Goal: Information Seeking & Learning: Learn about a topic

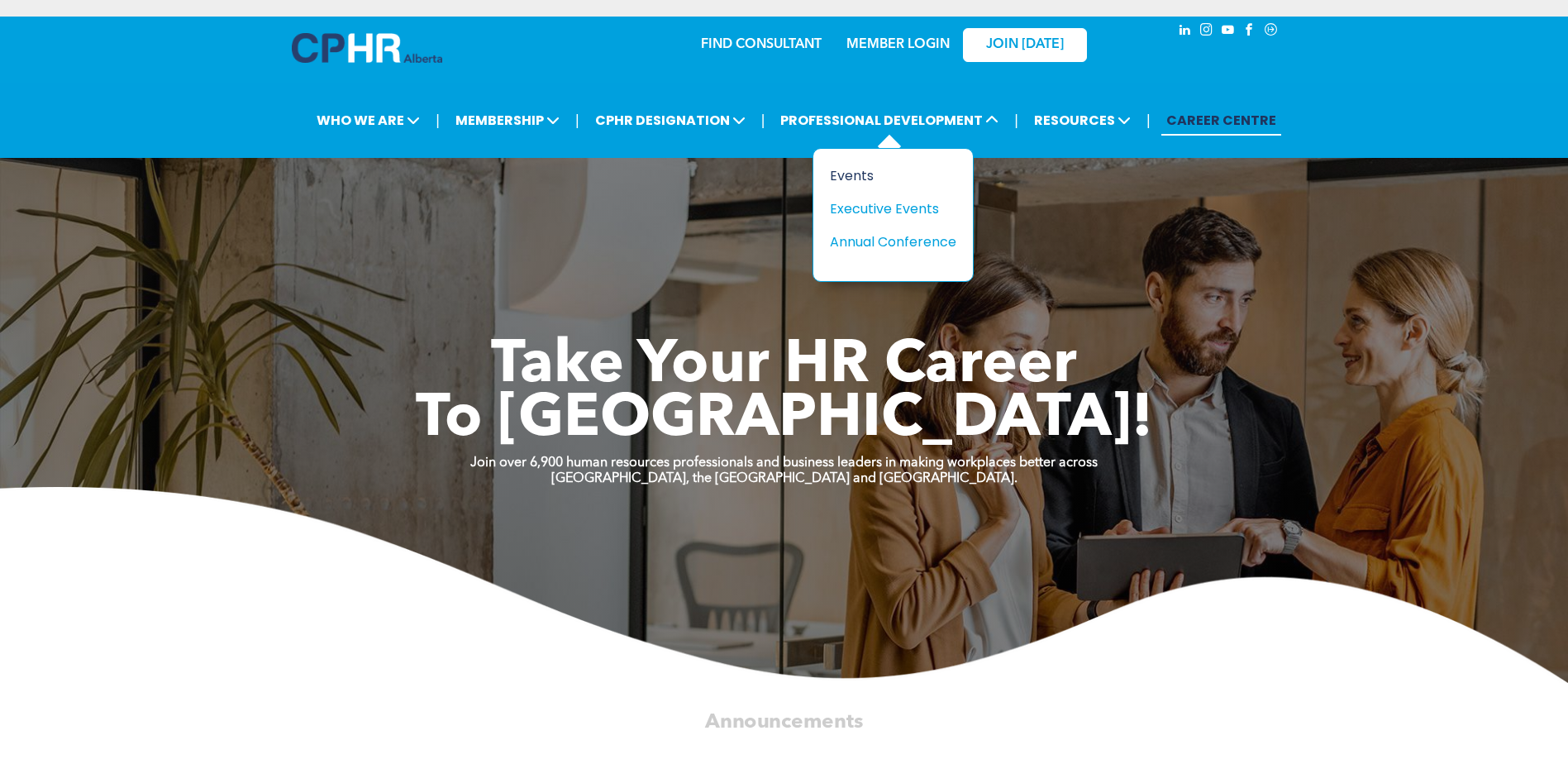
click at [859, 182] on div "Events" at bounding box center [887, 175] width 114 height 21
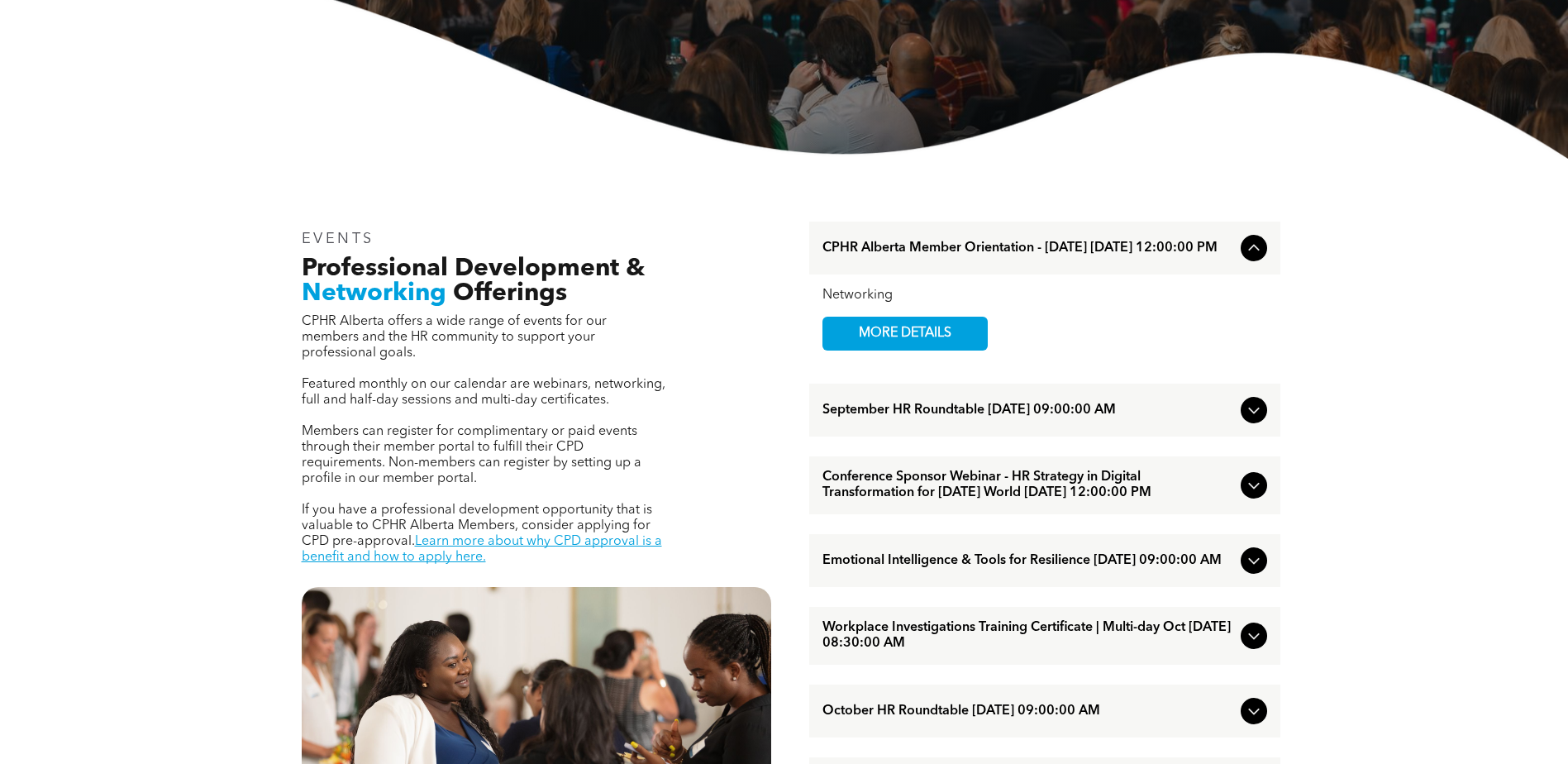
scroll to position [496, 0]
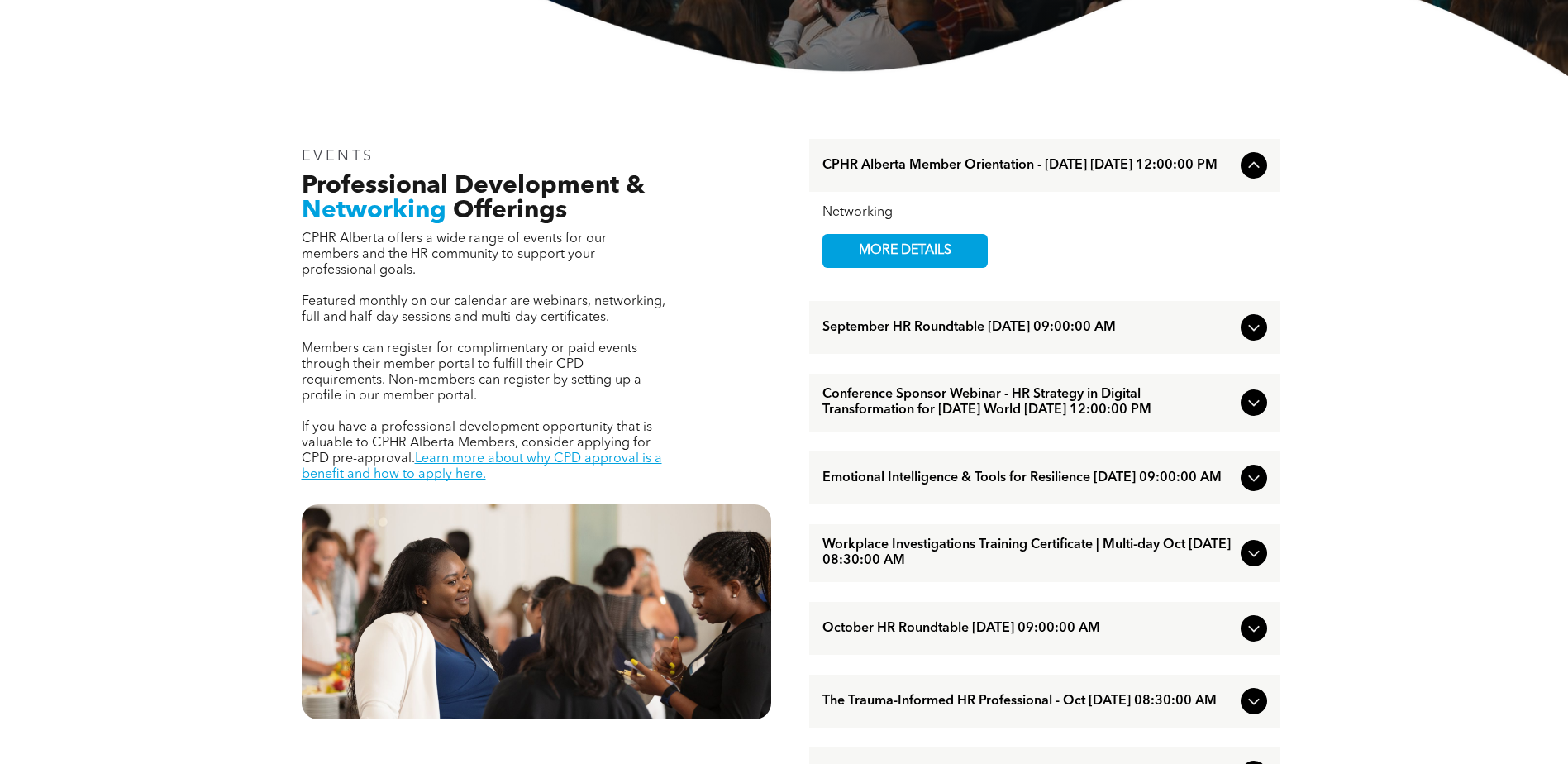
click at [1259, 337] on icon at bounding box center [1254, 328] width 20 height 20
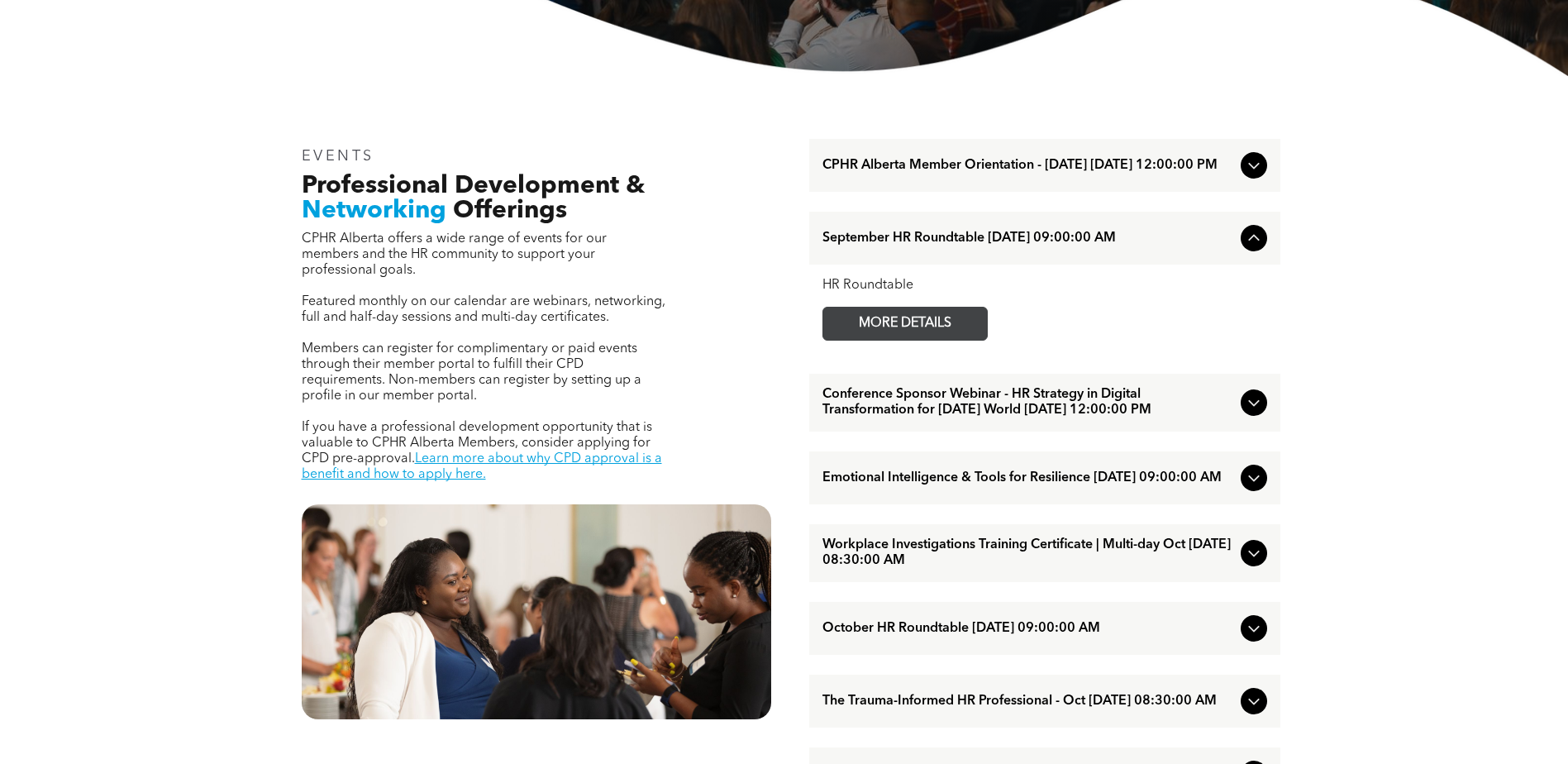
click at [891, 334] on span "MORE DETAILS" at bounding box center [905, 324] width 131 height 33
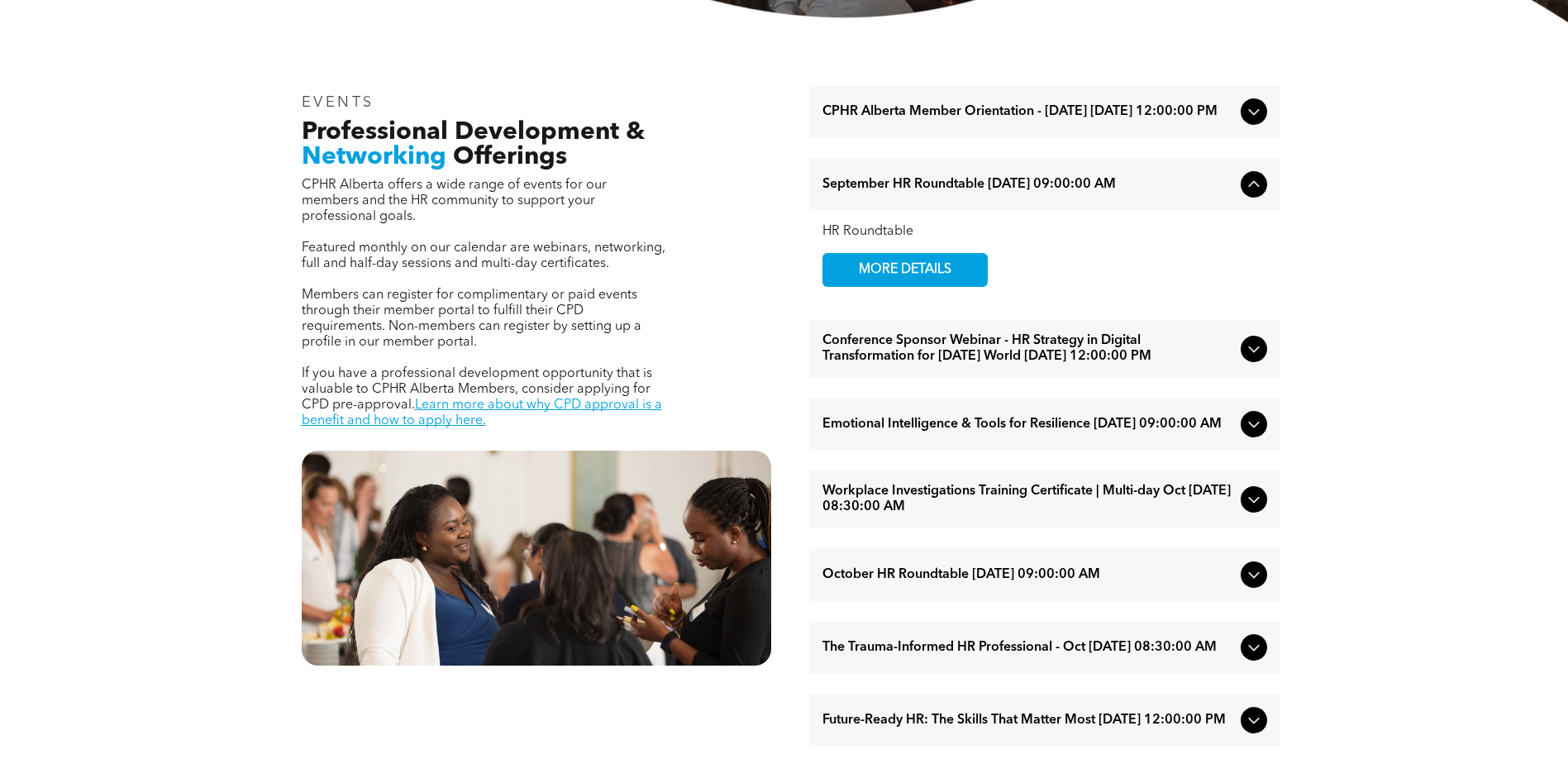
scroll to position [579, 0]
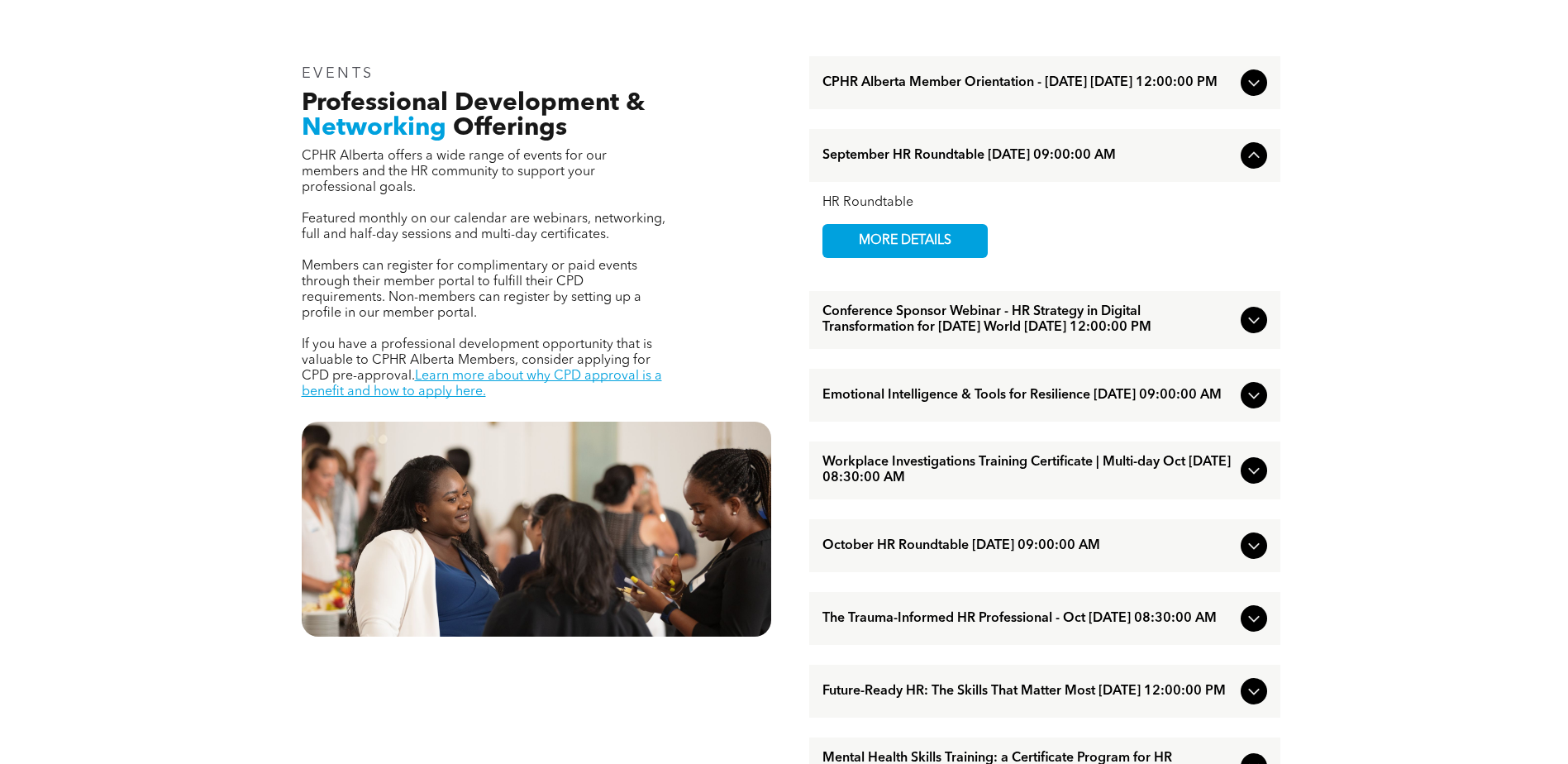
click at [1039, 336] on span "Conference Sponsor Webinar - HR Strategy in Digital Transformation for [DATE] W…" at bounding box center [1028, 320] width 411 height 32
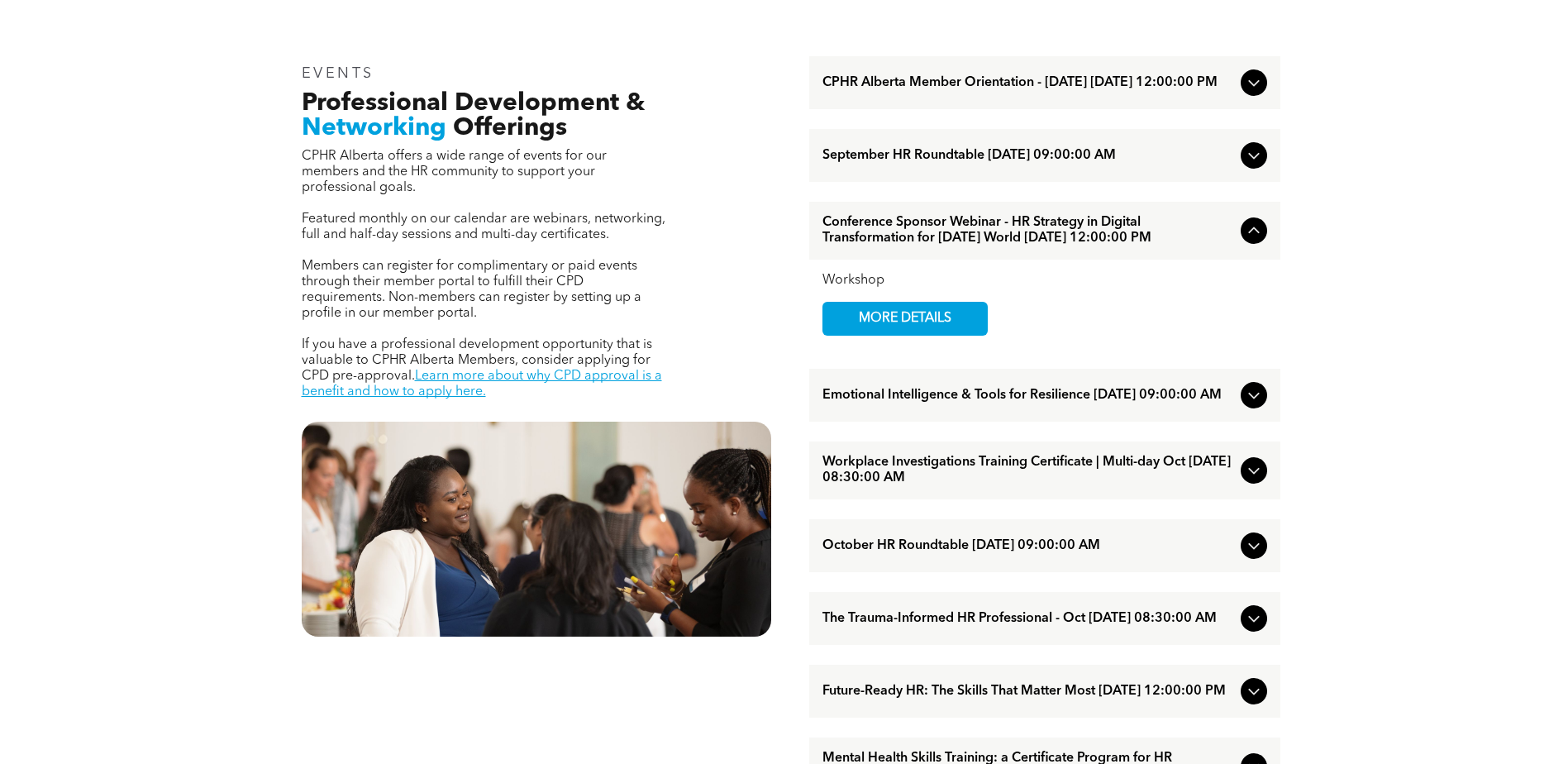
click at [1058, 246] on span "Conference Sponsor Webinar - HR Strategy in Digital Transformation for [DATE] W…" at bounding box center [1028, 231] width 411 height 32
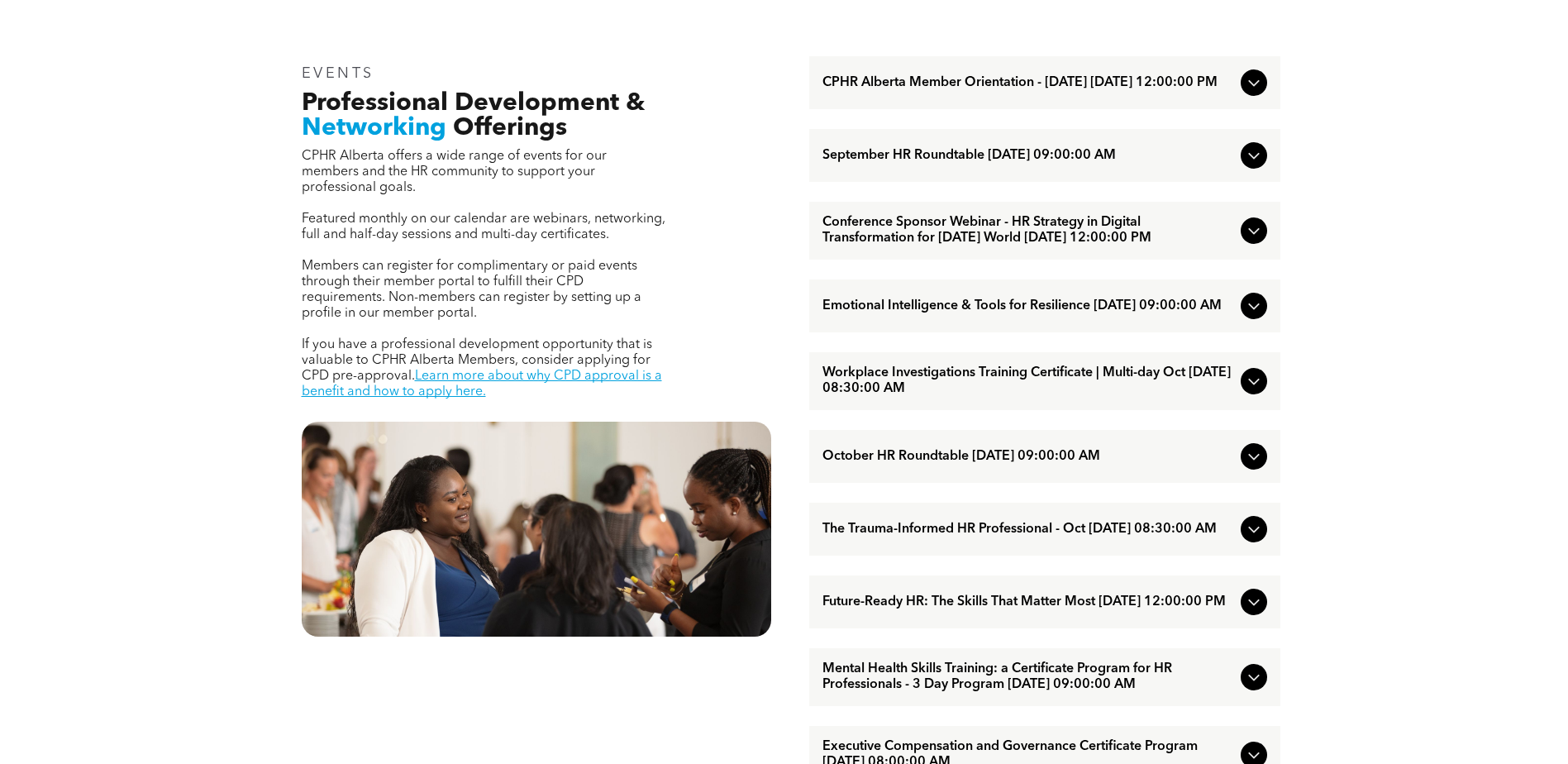
click at [1020, 397] on span "Workplace Investigations Training Certificate | Multi-day Oct [DATE] 08:30:00 AM" at bounding box center [1028, 381] width 411 height 32
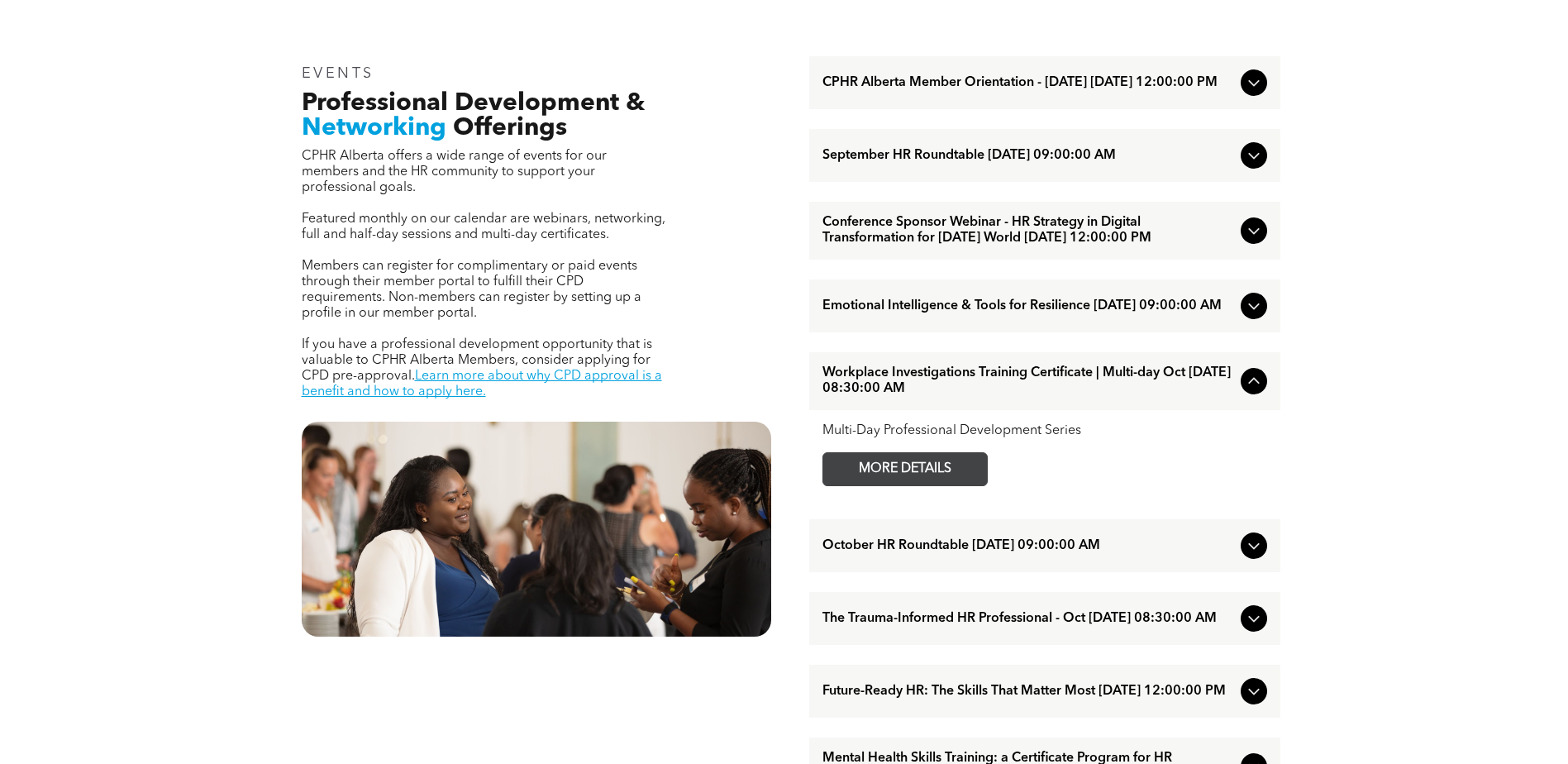
click at [916, 485] on span "MORE DETAILS" at bounding box center [905, 470] width 131 height 33
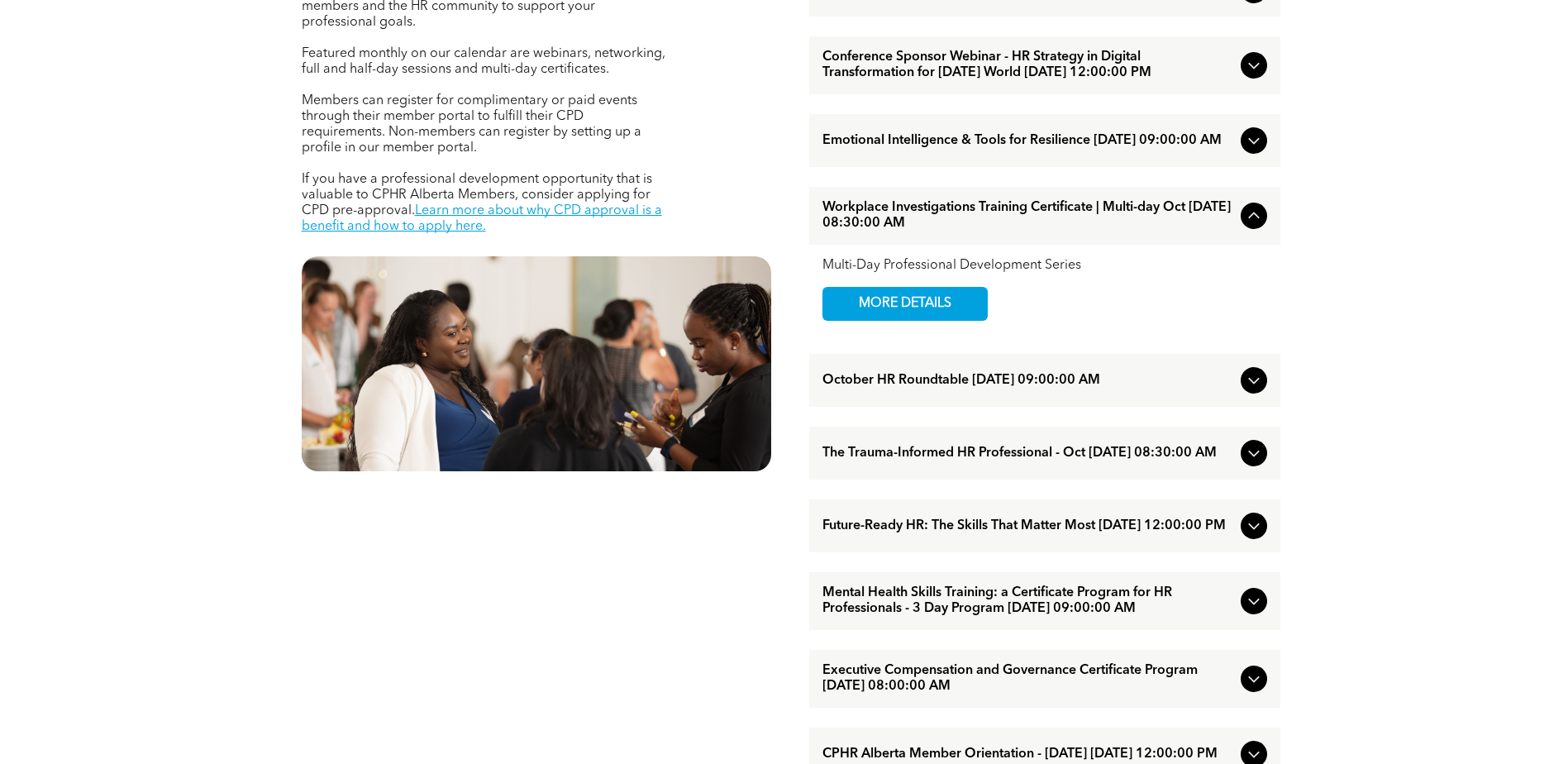
click at [966, 407] on div "October HR Roundtable [DATE] 09:00:00 AM" at bounding box center [1044, 381] width 471 height 53
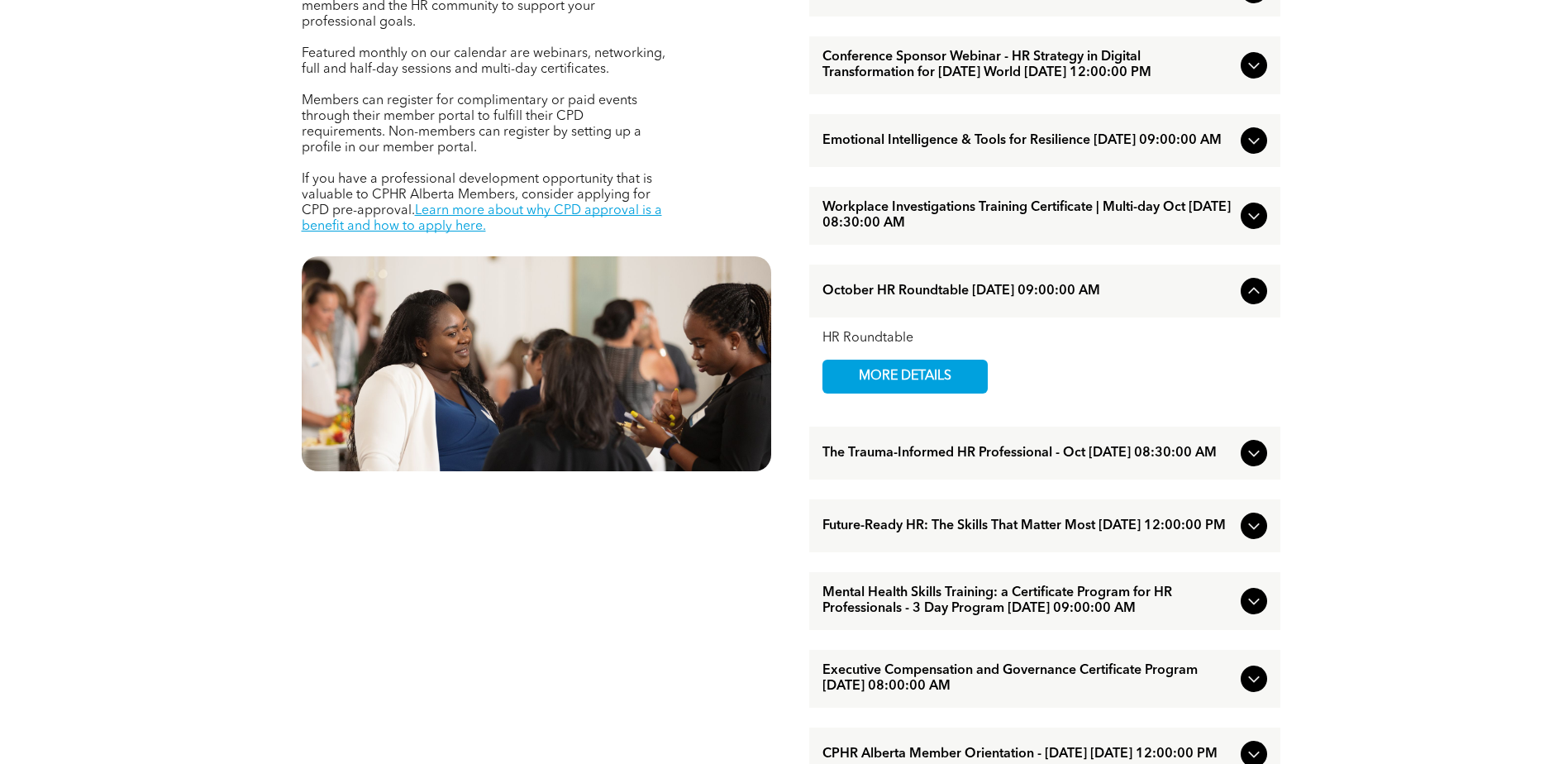
click at [997, 461] on span "The Trauma-Informed HR Professional - Oct [DATE] 08:30:00 AM" at bounding box center [1028, 453] width 411 height 15
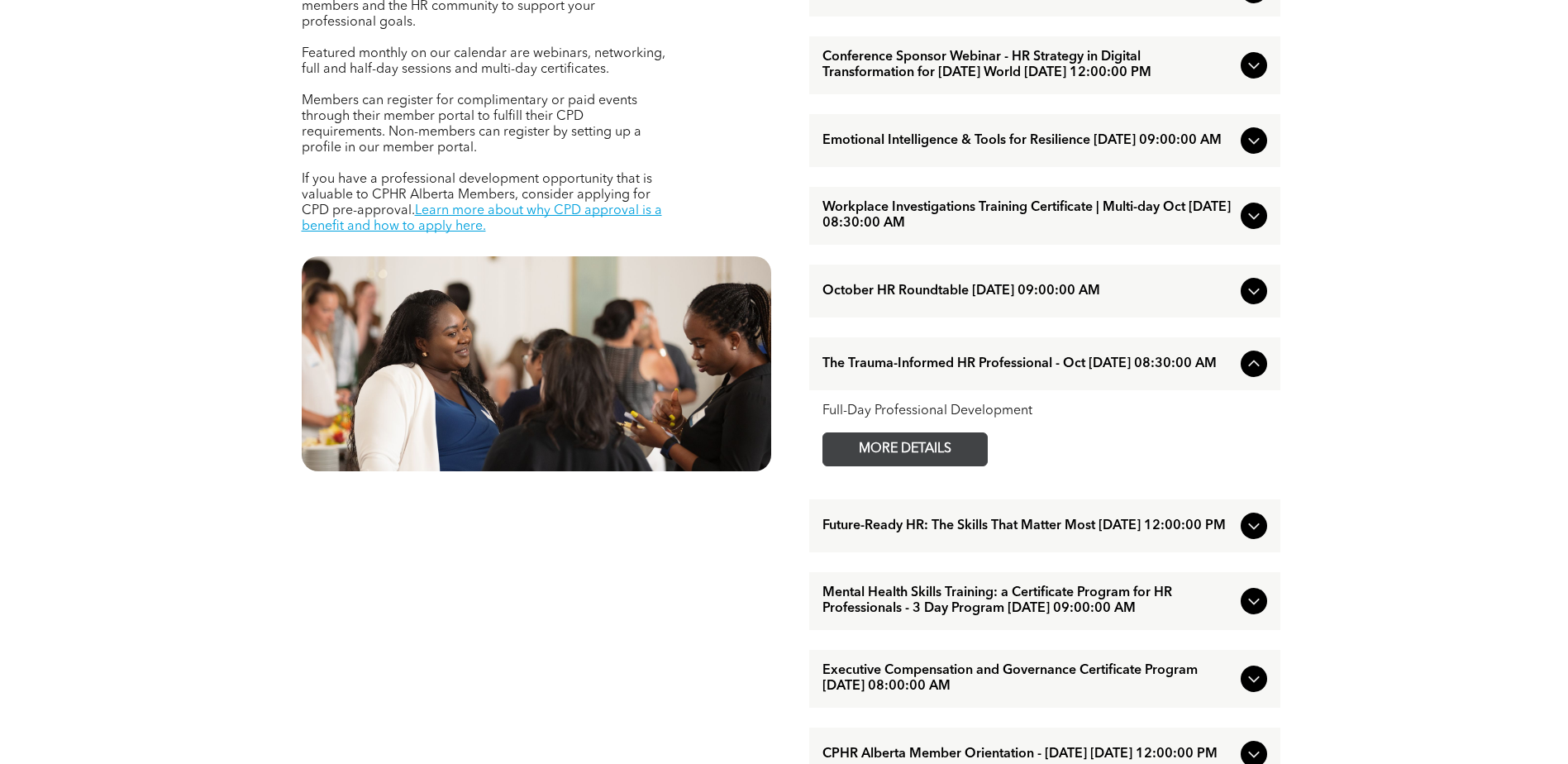
click at [951, 466] on span "MORE DETAILS" at bounding box center [905, 450] width 131 height 33
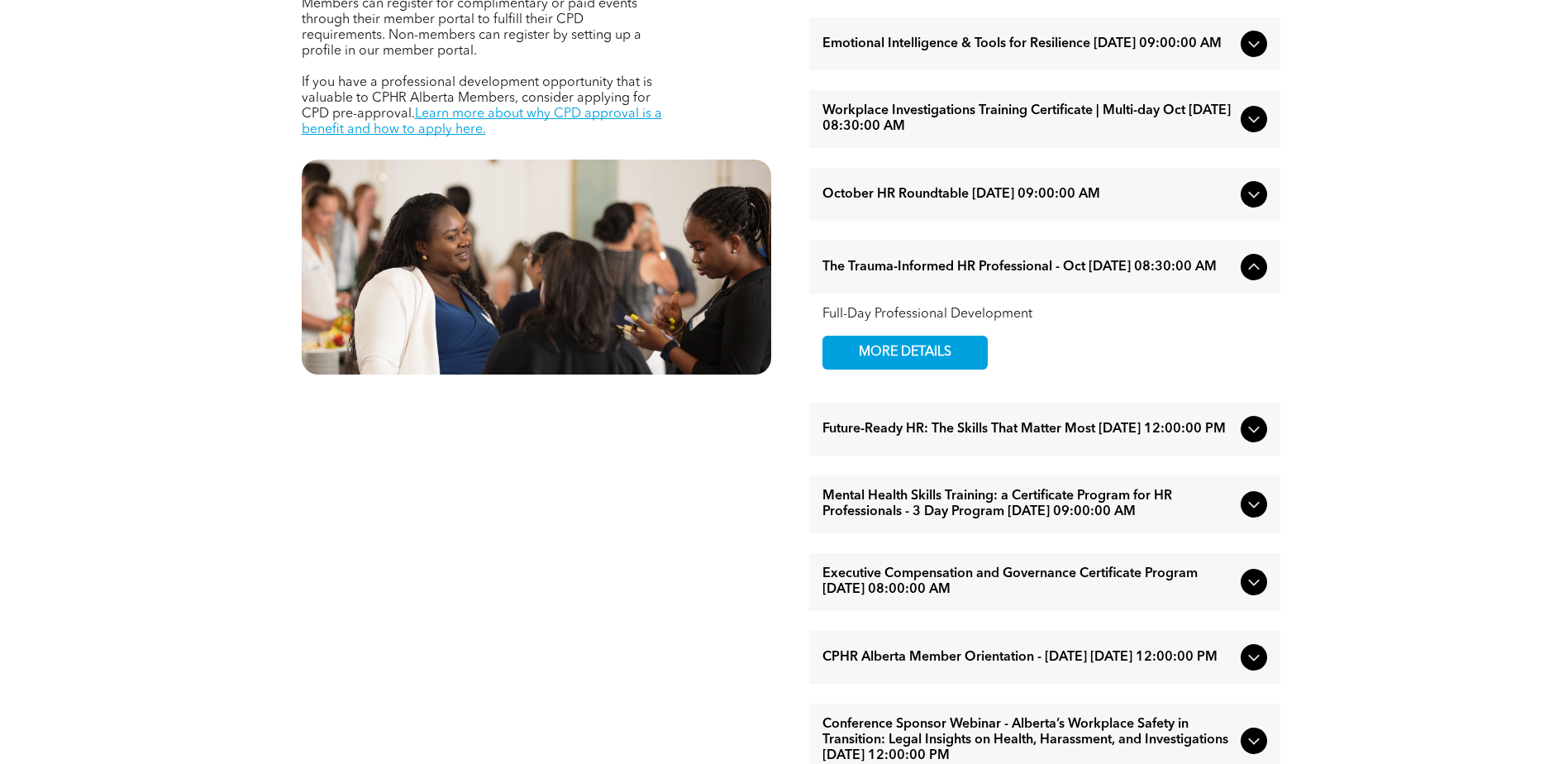
scroll to position [910, 0]
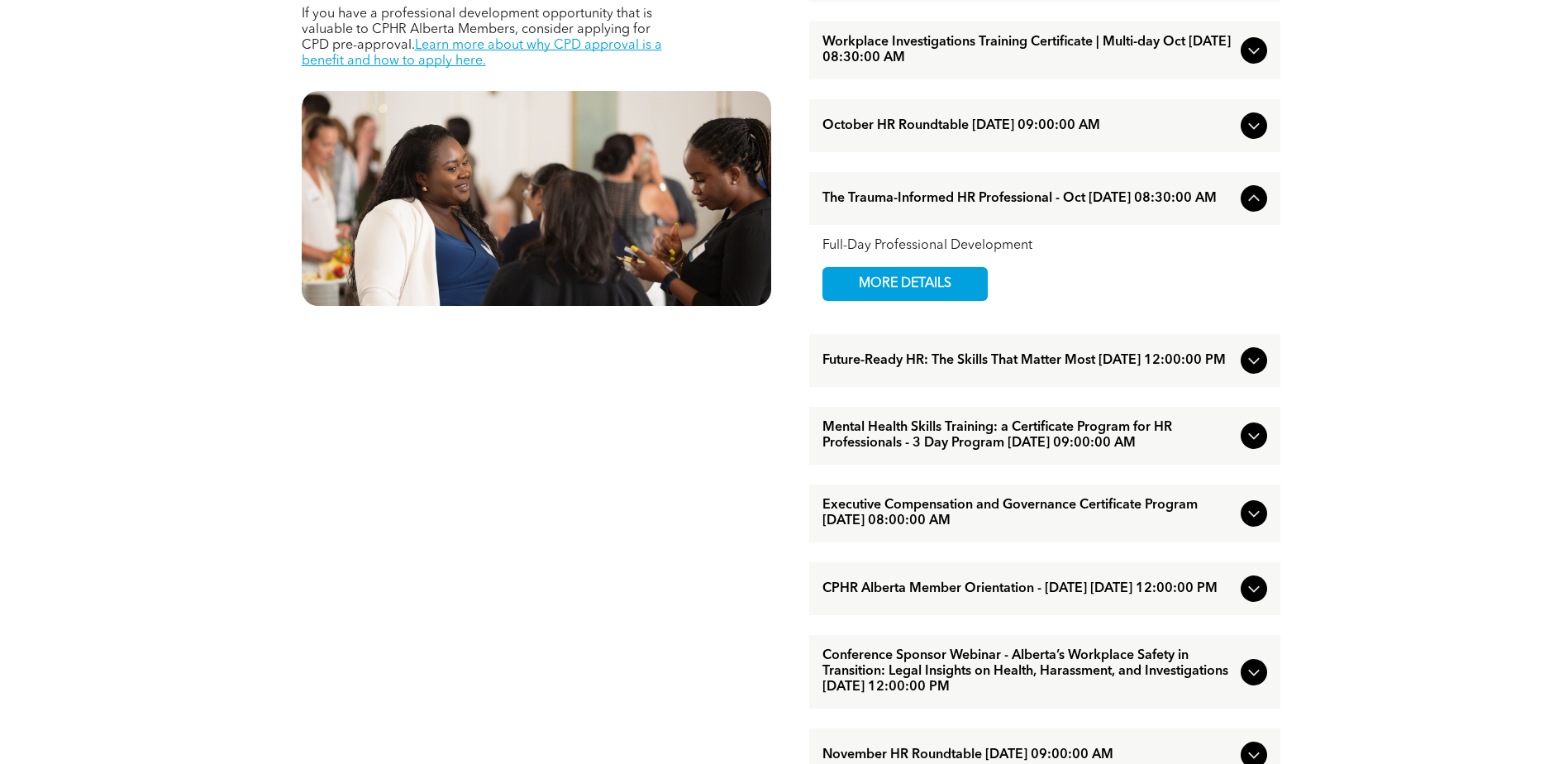
click at [1266, 374] on div at bounding box center [1254, 360] width 26 height 26
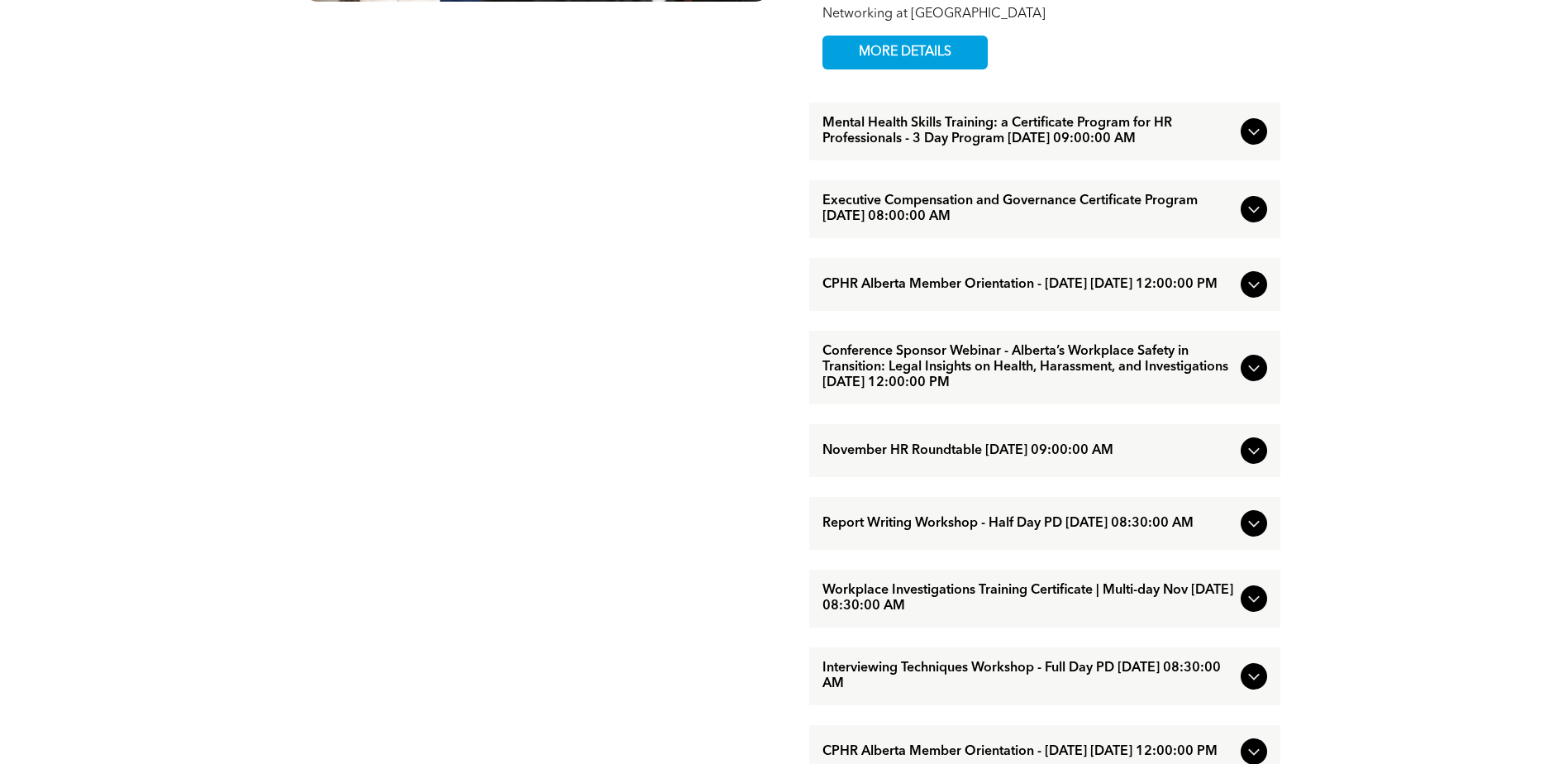
scroll to position [1241, 0]
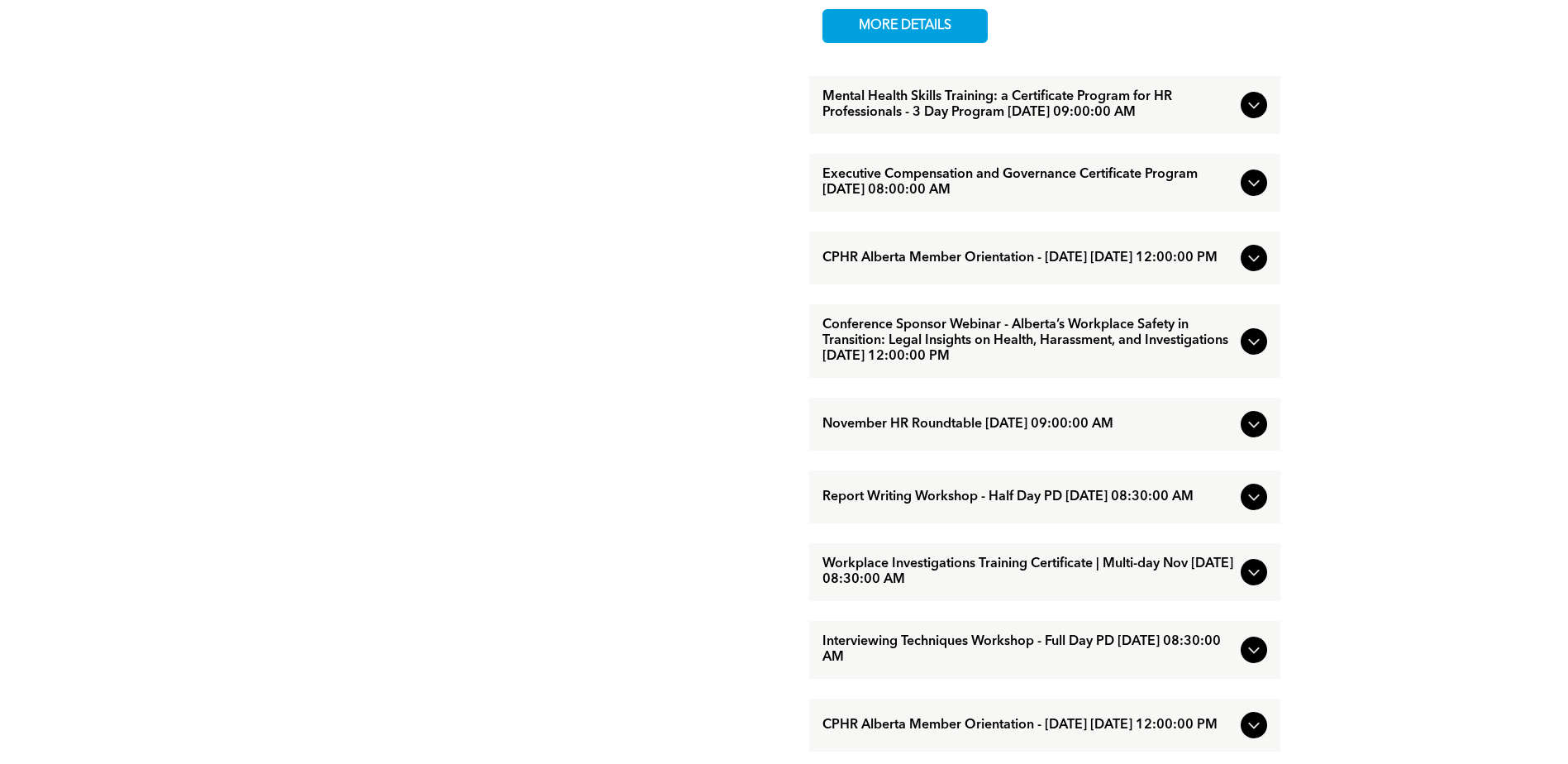
click at [1041, 505] on span "Report Writing Workshop - Half Day PD [DATE] 08:30:00 AM" at bounding box center [1028, 497] width 411 height 15
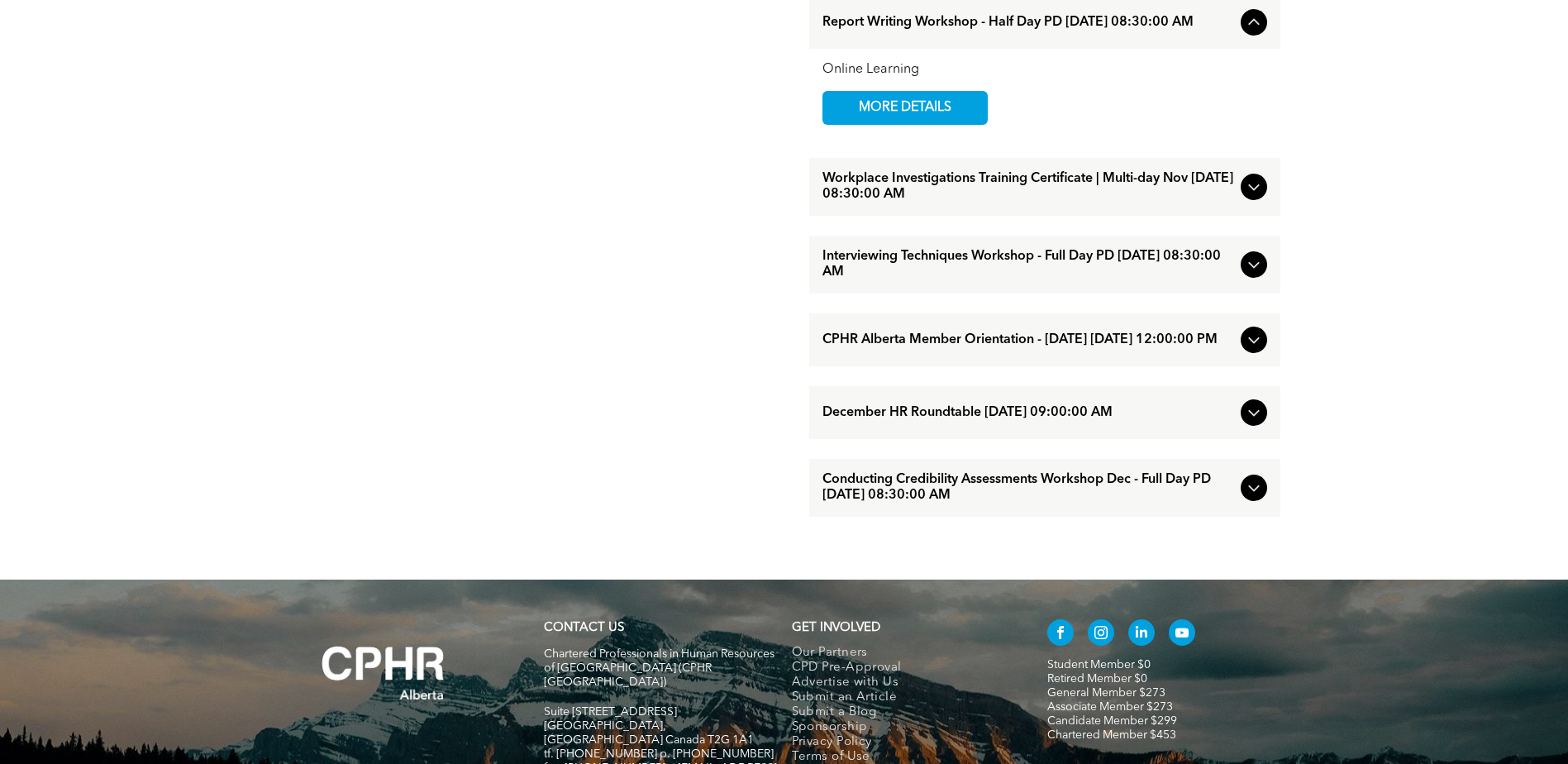
scroll to position [1654, 0]
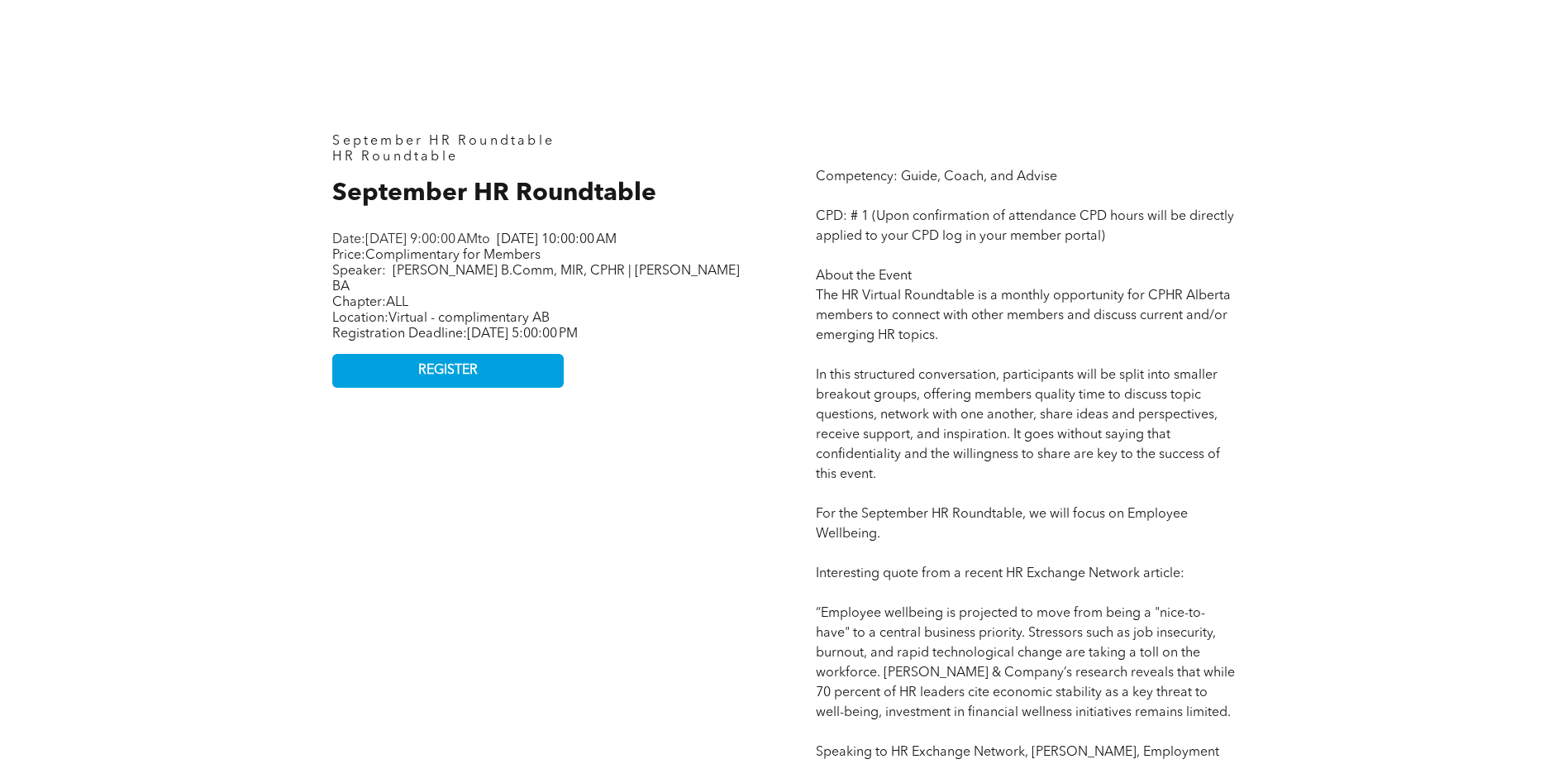
scroll to position [828, 0]
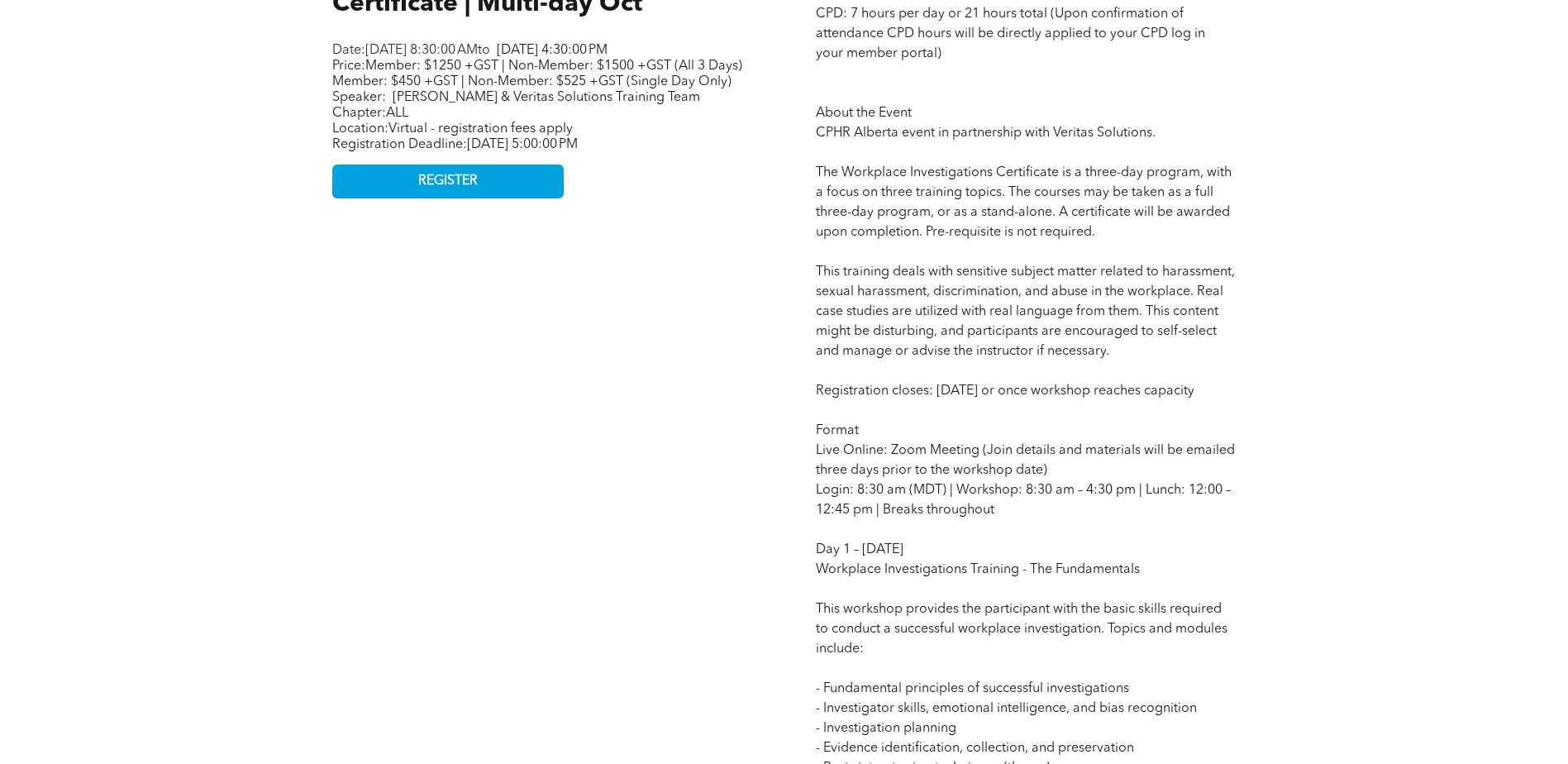
scroll to position [910, 0]
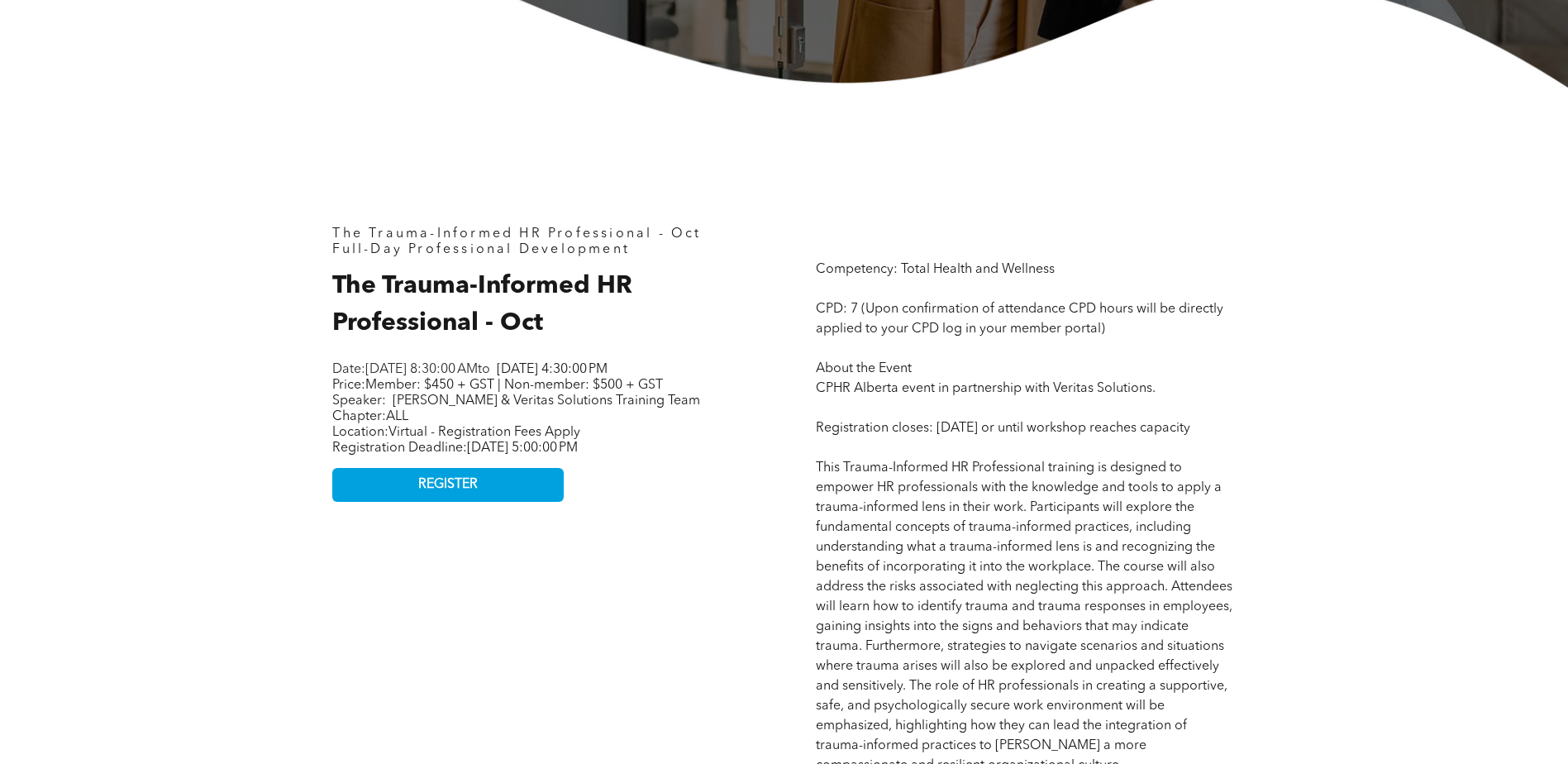
scroll to position [661, 0]
